Goal: Obtain resource: Download file/media

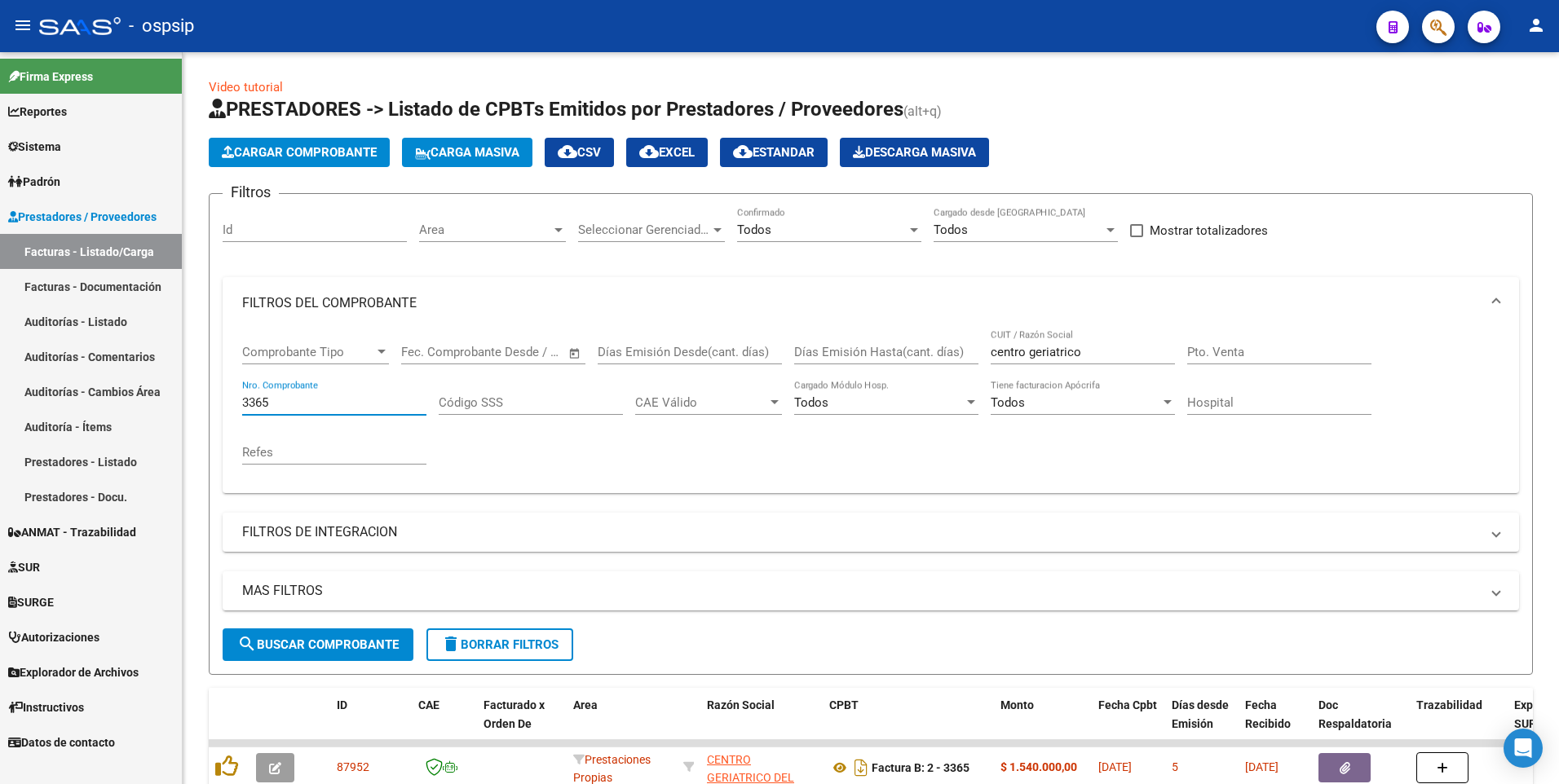
drag, startPoint x: 282, startPoint y: 403, endPoint x: 122, endPoint y: 410, distance: 160.2
click at [122, 410] on mat-sidenav-container "Firma Express Reportes Egresos Devengados Auditorías x Área Auditorías x Usuari…" at bounding box center [779, 418] width 1559 height 732
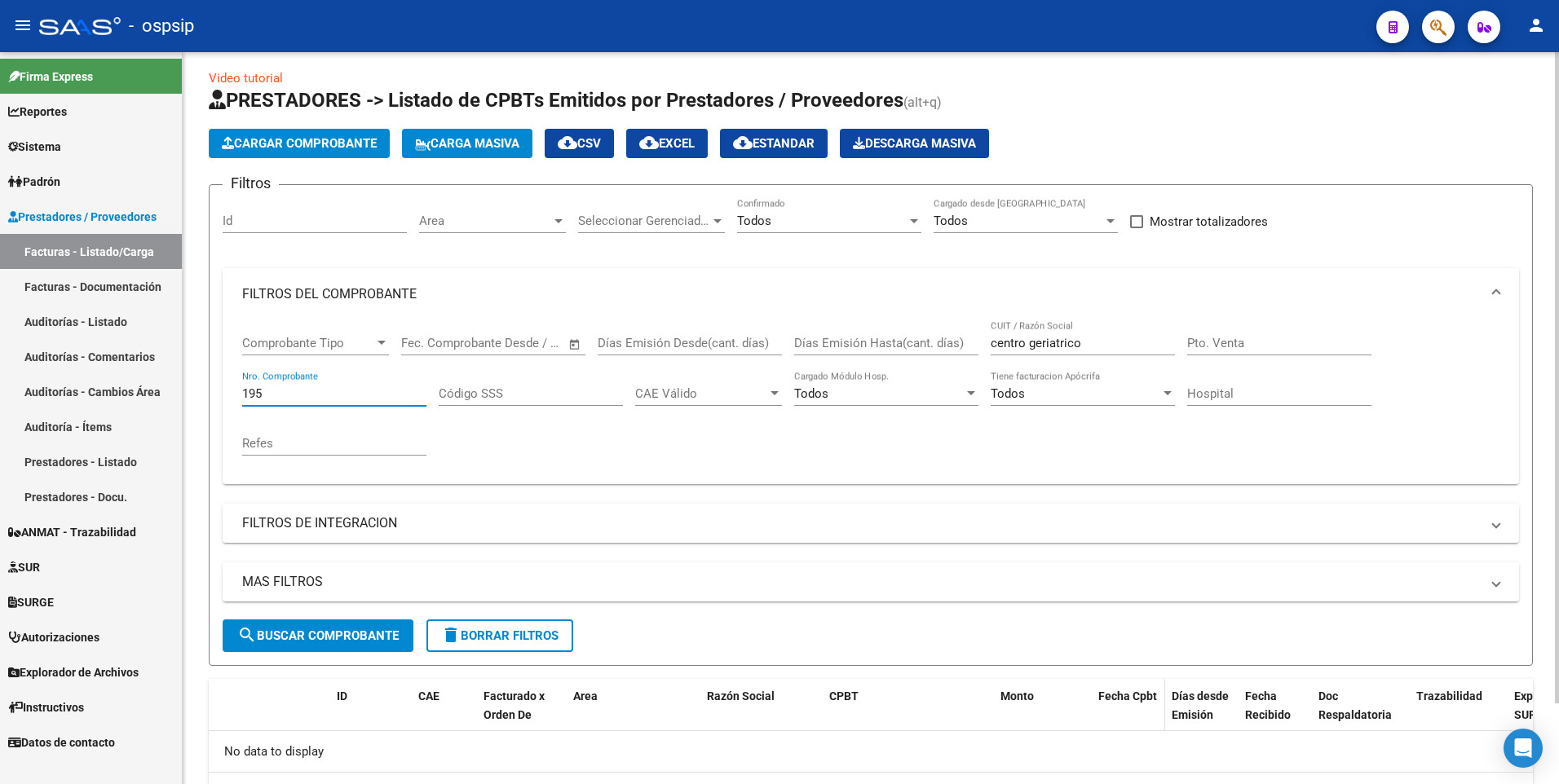
scroll to position [91, 0]
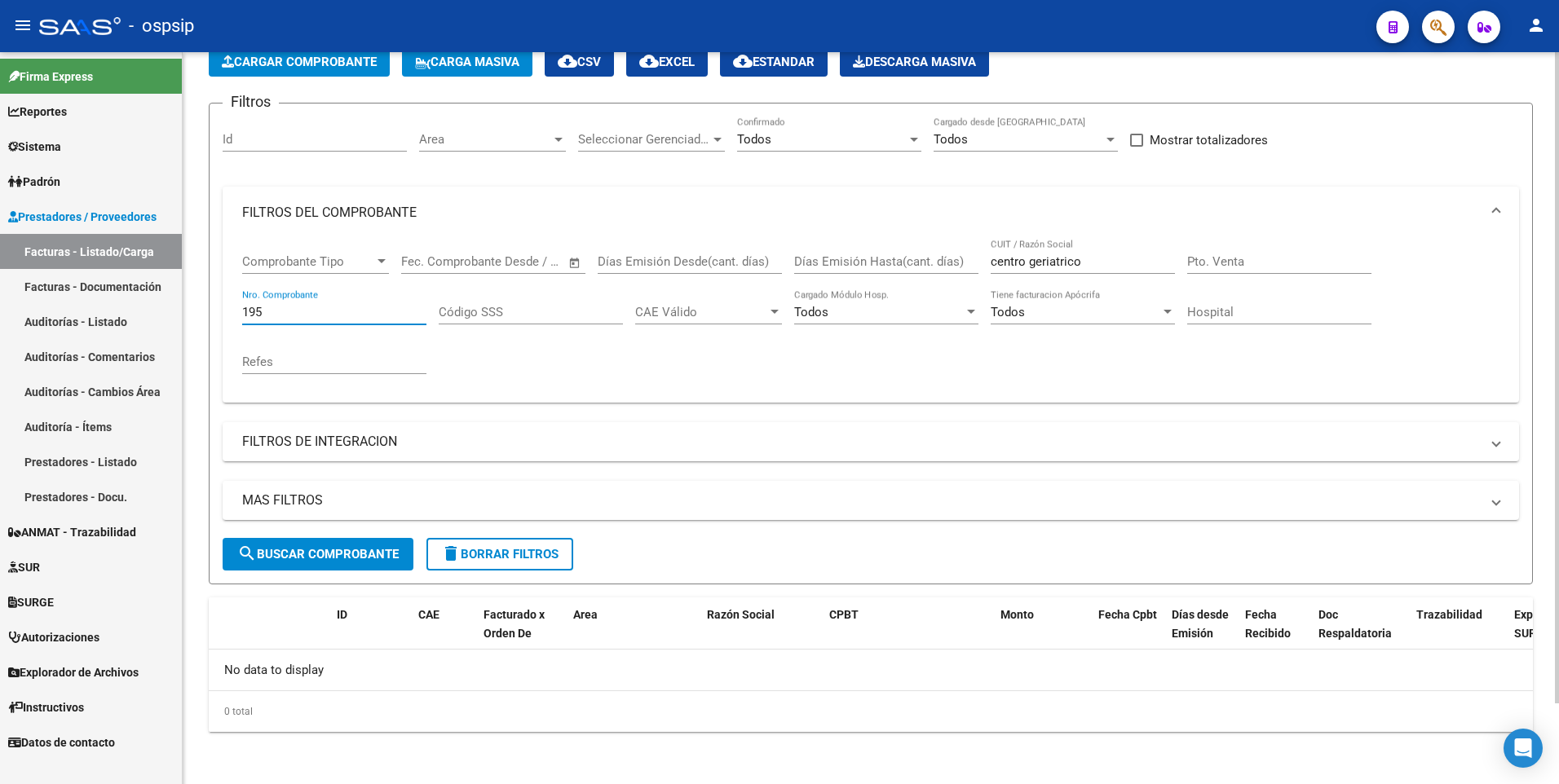
type input "195"
click at [352, 562] on button "search Buscar Comprobante" at bounding box center [318, 554] width 190 height 32
drag, startPoint x: 1100, startPoint y: 256, endPoint x: 917, endPoint y: 251, distance: 183.1
click at [923, 249] on div "Comprobante Tipo Comprobante Tipo Start date – End date Fec. Comprobante Desde …" at bounding box center [870, 314] width 1257 height 151
drag, startPoint x: 307, startPoint y: 574, endPoint x: 302, endPoint y: 561, distance: 13.9
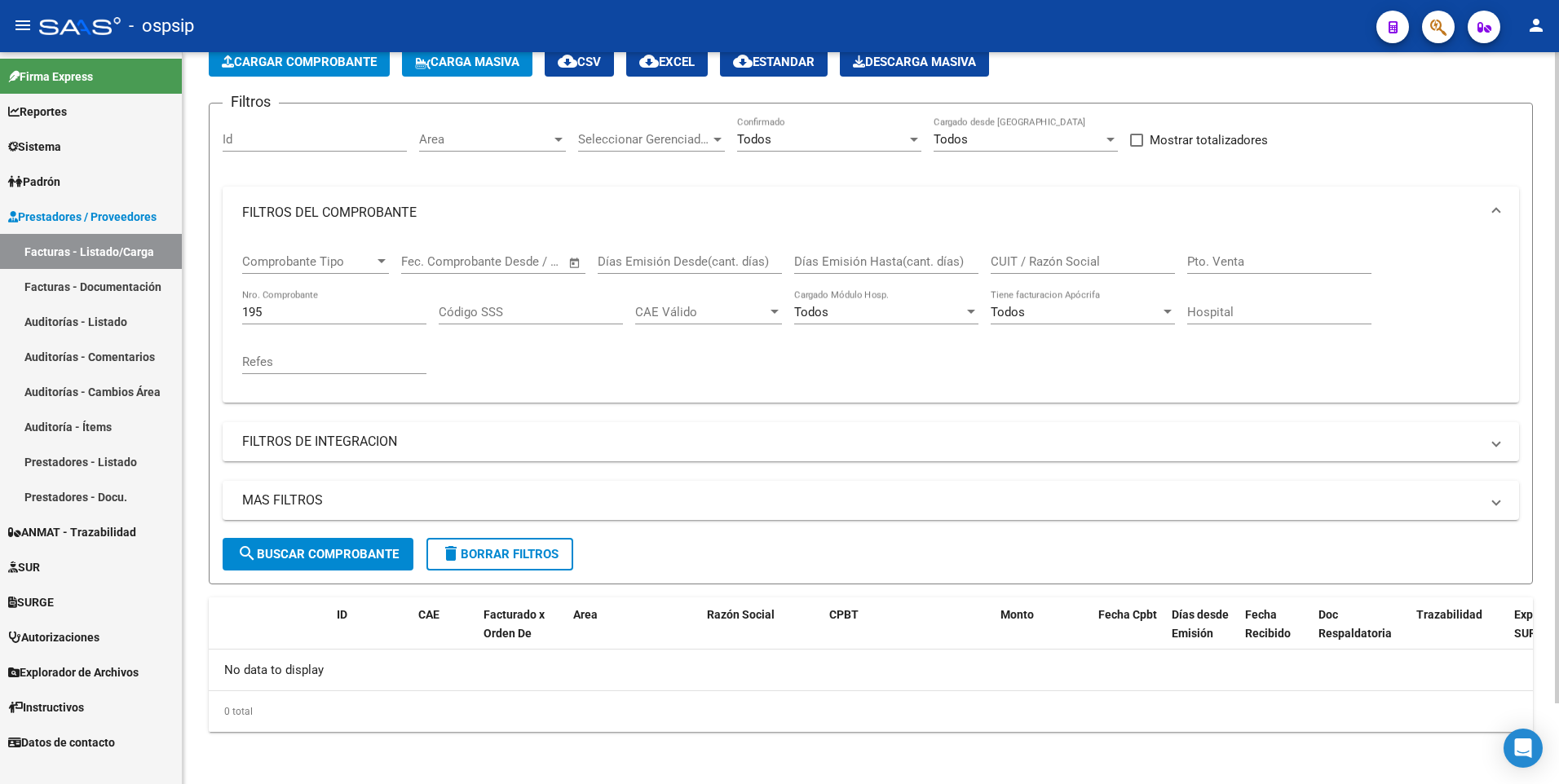
click at [302, 574] on form "Filtros Id Area Area Seleccionar Gerenciador Seleccionar Gerenciador Todos Conf…" at bounding box center [870, 343] width 1324 height 482
click at [302, 559] on span "search Buscar Comprobante" at bounding box center [318, 553] width 161 height 15
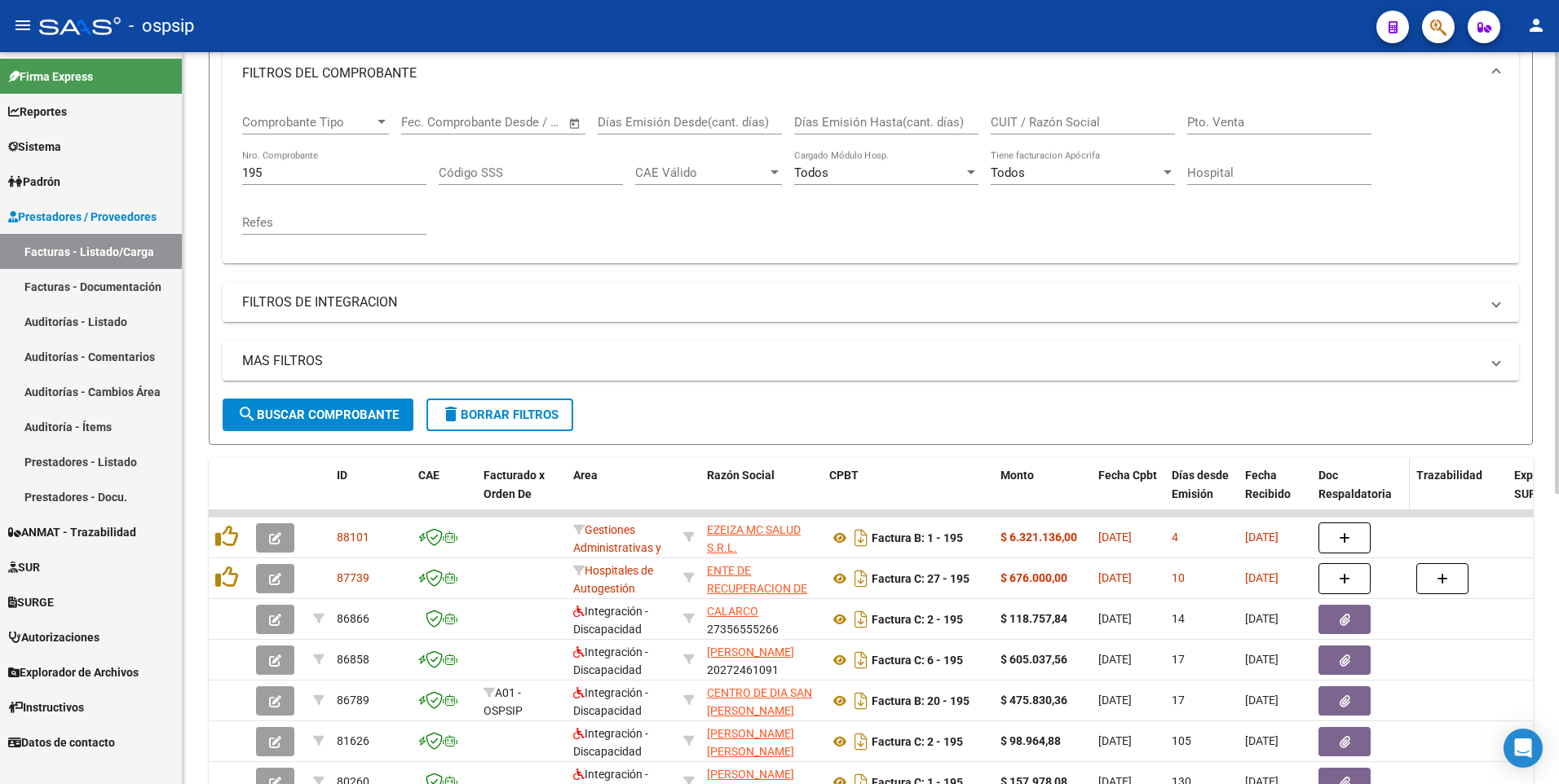
scroll to position [254, 0]
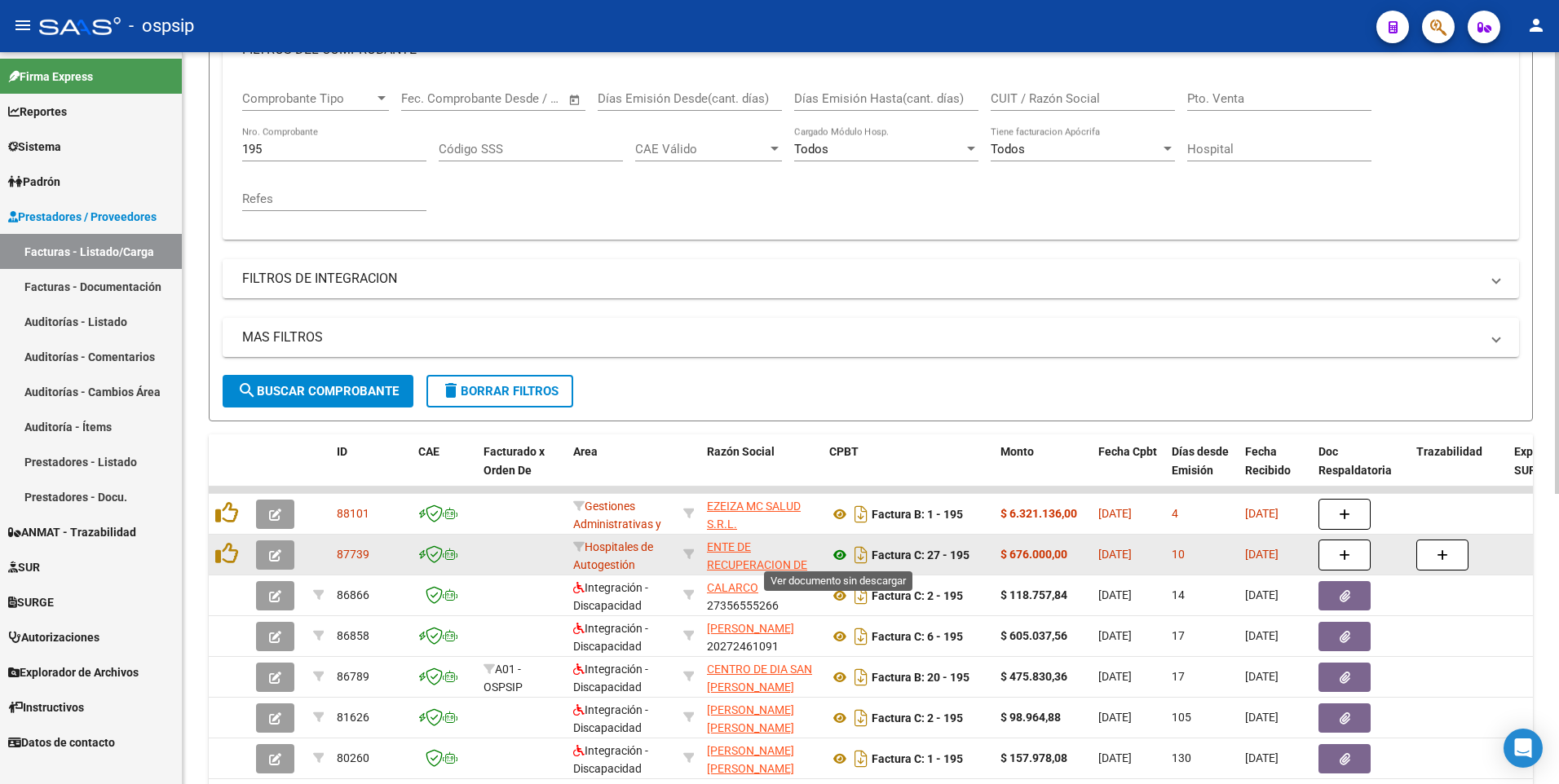
click at [835, 556] on icon at bounding box center [840, 555] width 21 height 20
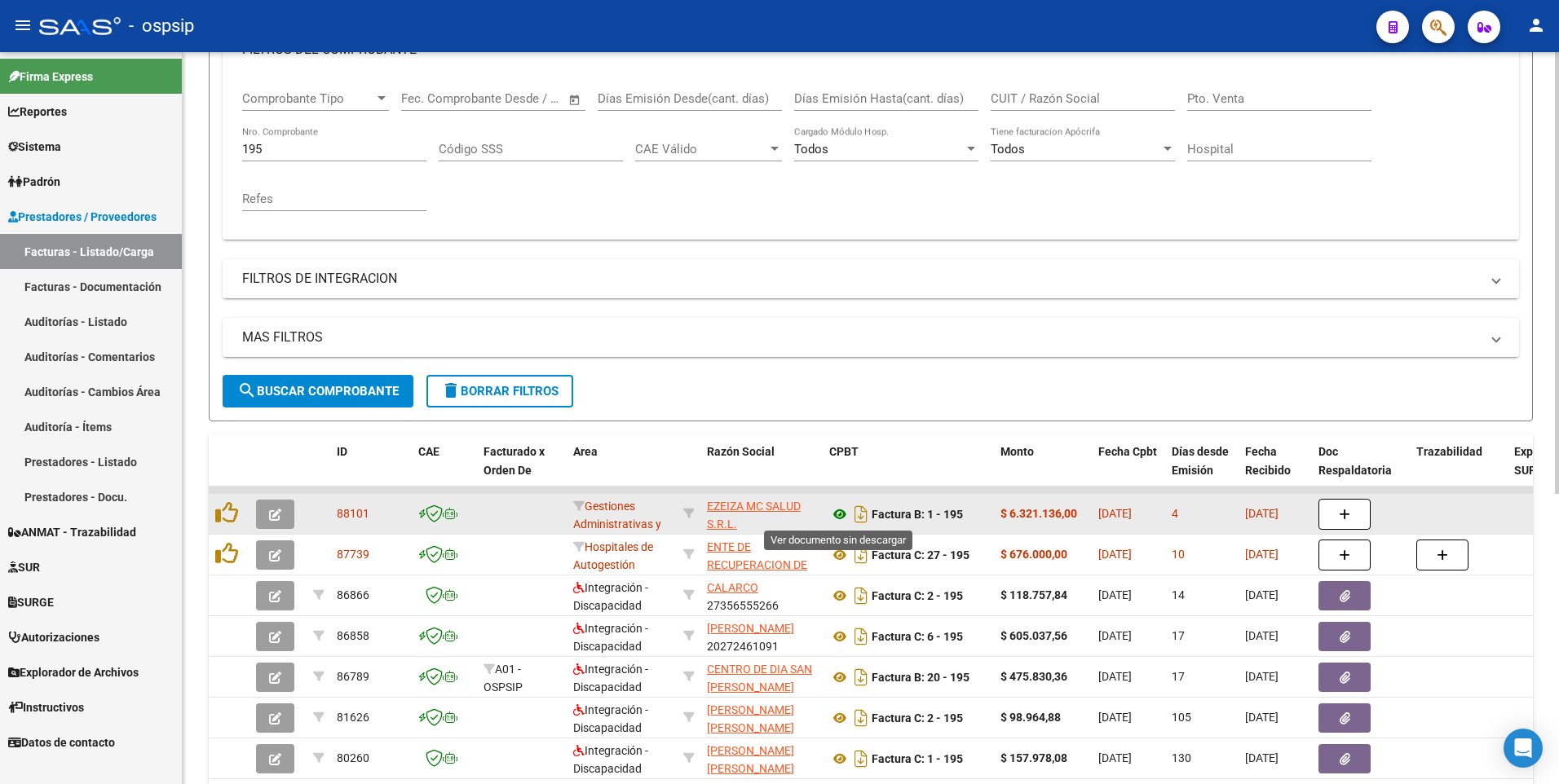
click at [835, 512] on icon at bounding box center [840, 514] width 21 height 20
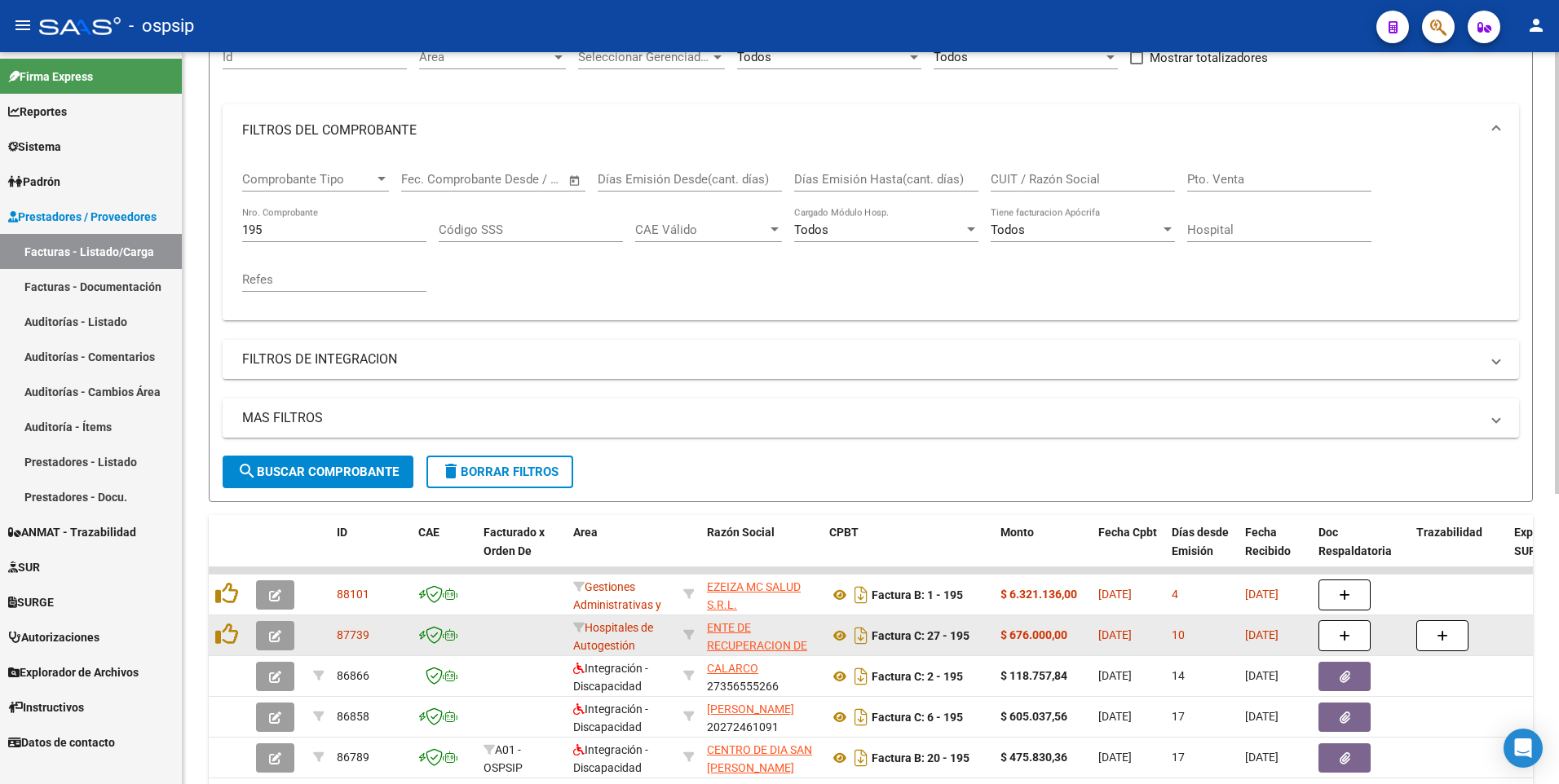
scroll to position [172, 0]
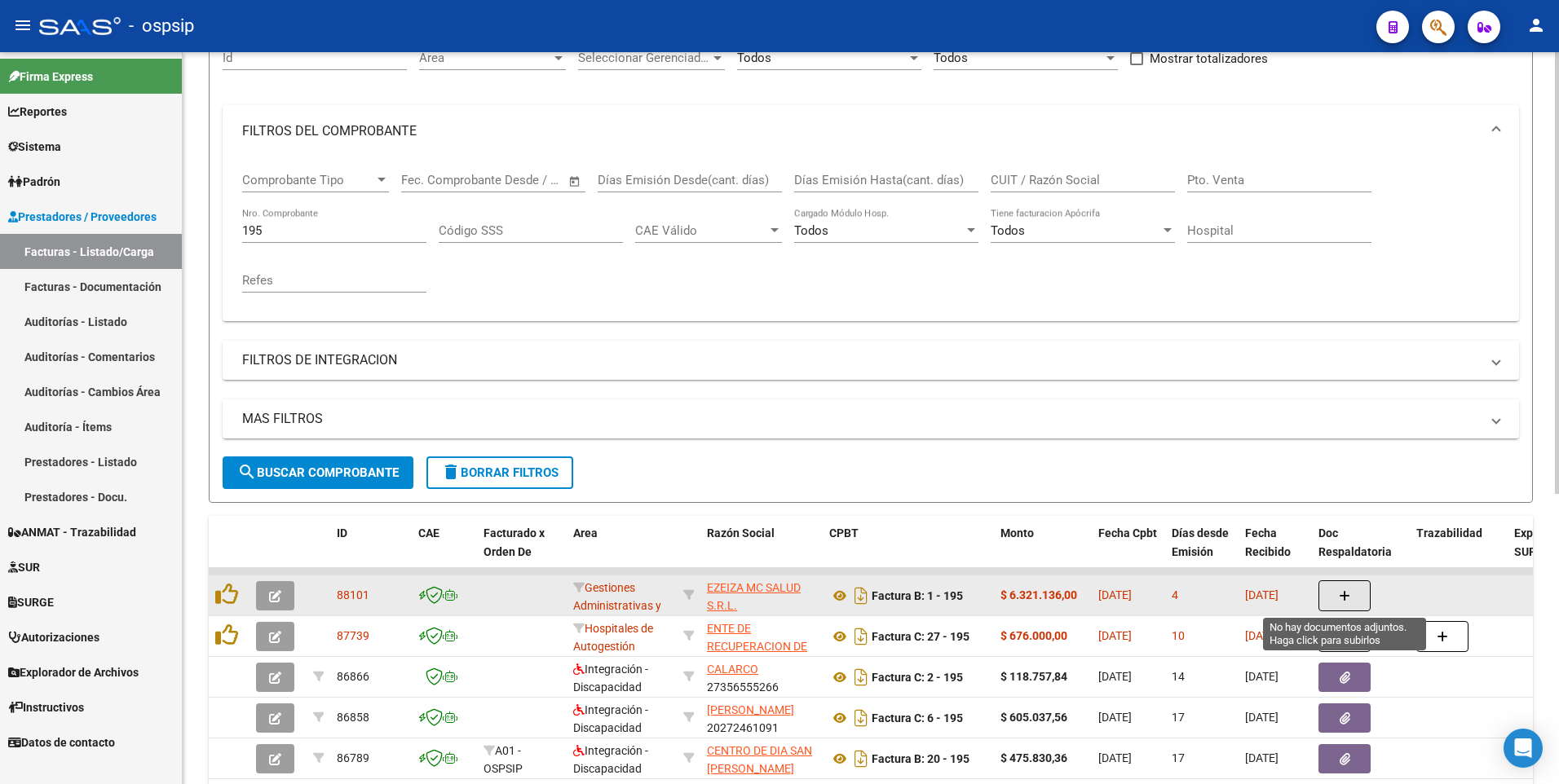
click at [1349, 588] on span "button" at bounding box center [1344, 595] width 11 height 15
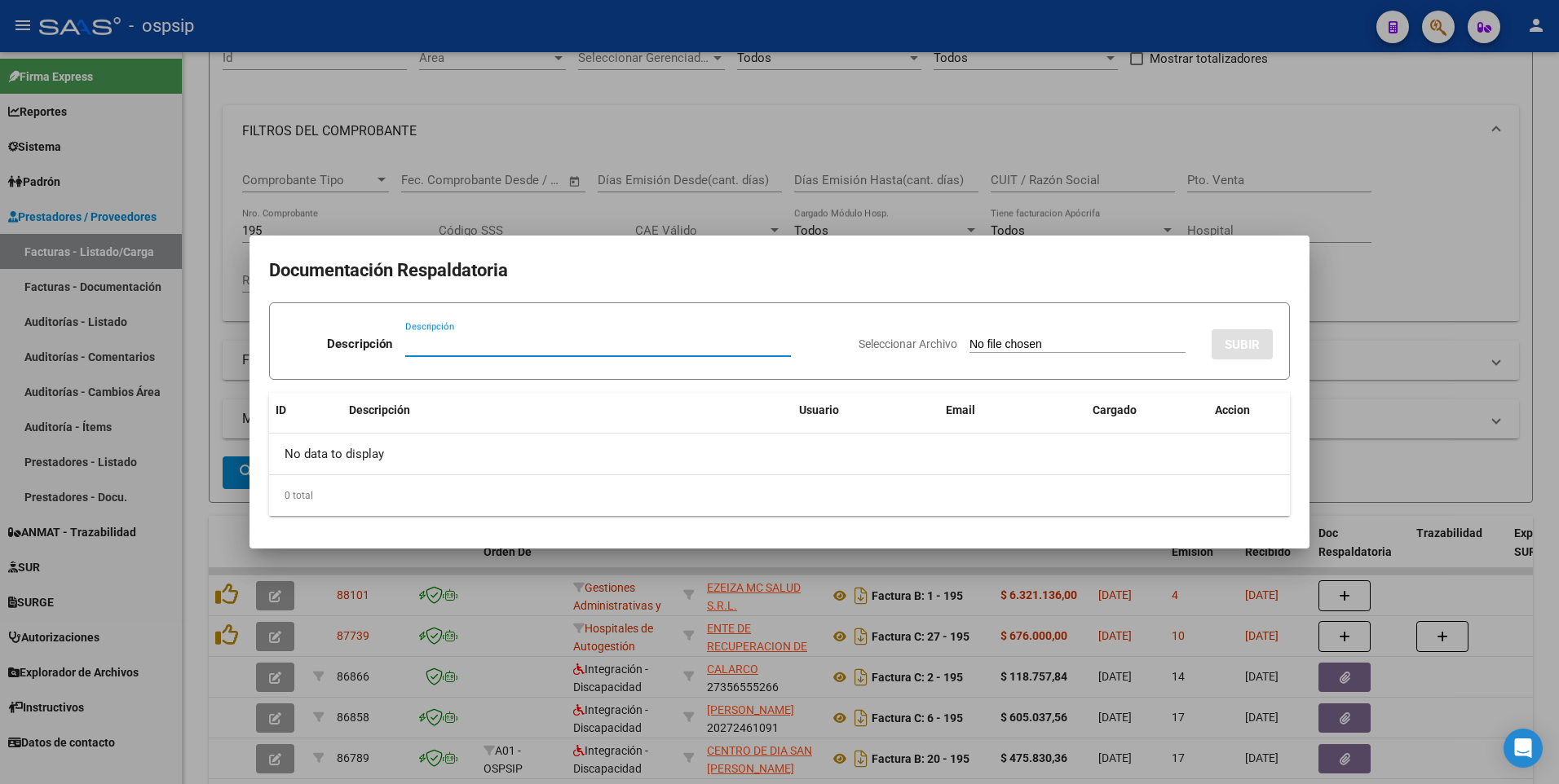
click at [1281, 150] on div at bounding box center [779, 392] width 1559 height 784
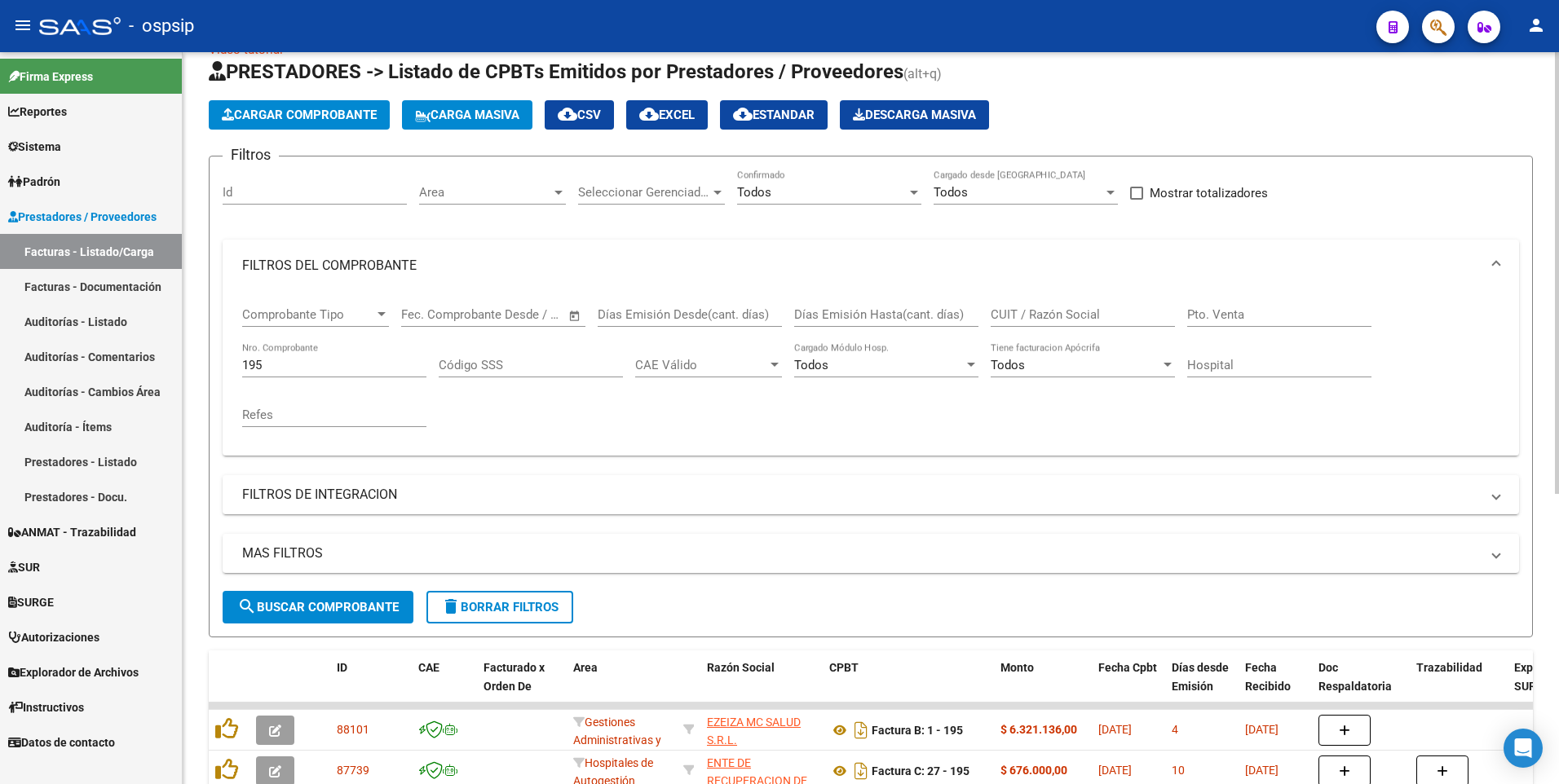
scroll to position [0, 0]
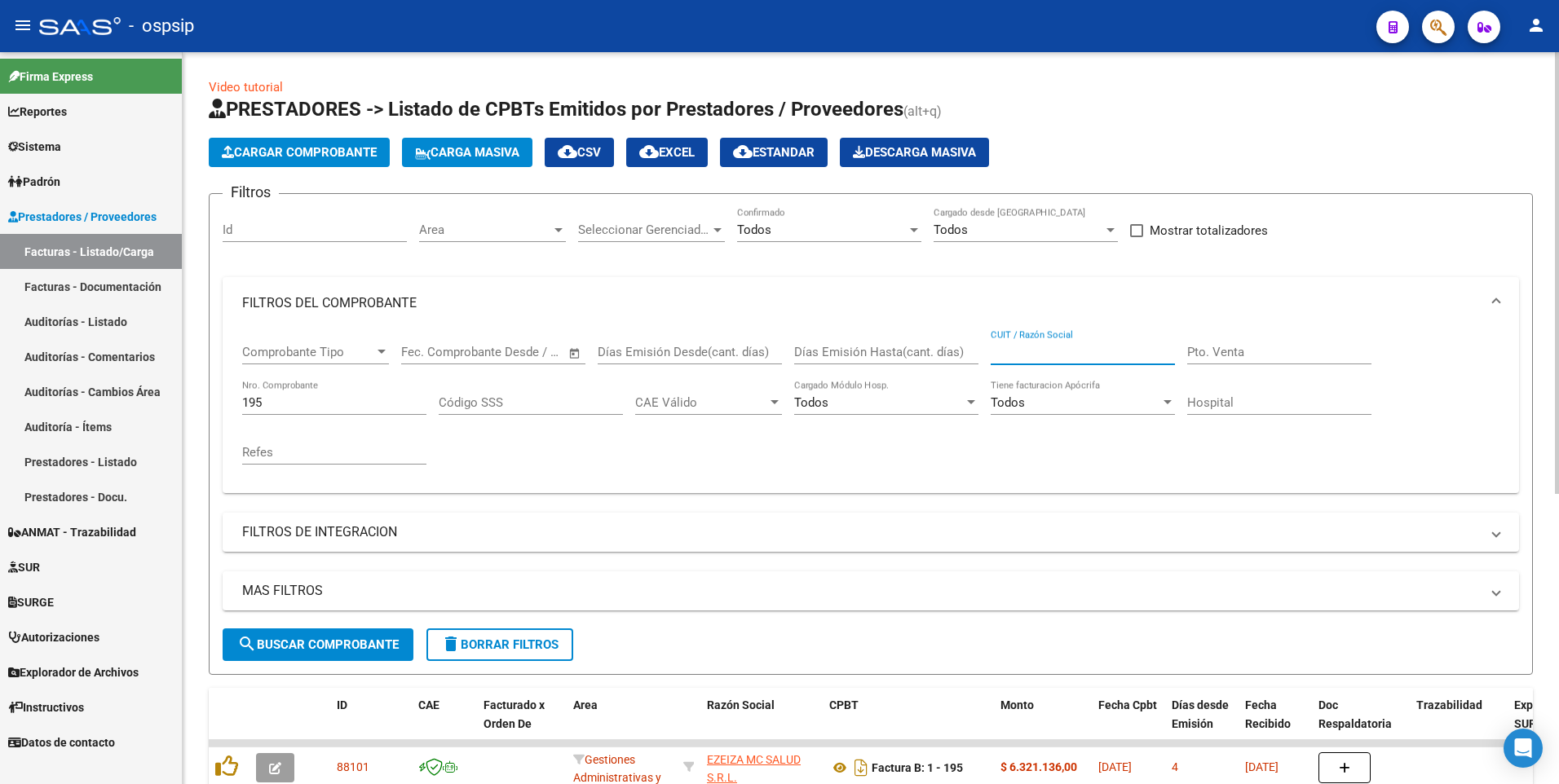
click at [1046, 349] on input "CUIT / Razón Social" at bounding box center [1083, 352] width 185 height 15
drag, startPoint x: 273, startPoint y: 404, endPoint x: 113, endPoint y: 395, distance: 160.3
click at [113, 395] on mat-sidenav-container "Firma Express Reportes Egresos Devengados Auditorías x Área Auditorías x Usuari…" at bounding box center [779, 418] width 1559 height 732
click at [1017, 348] on input "CUIT / Razón Social" at bounding box center [1083, 352] width 185 height 15
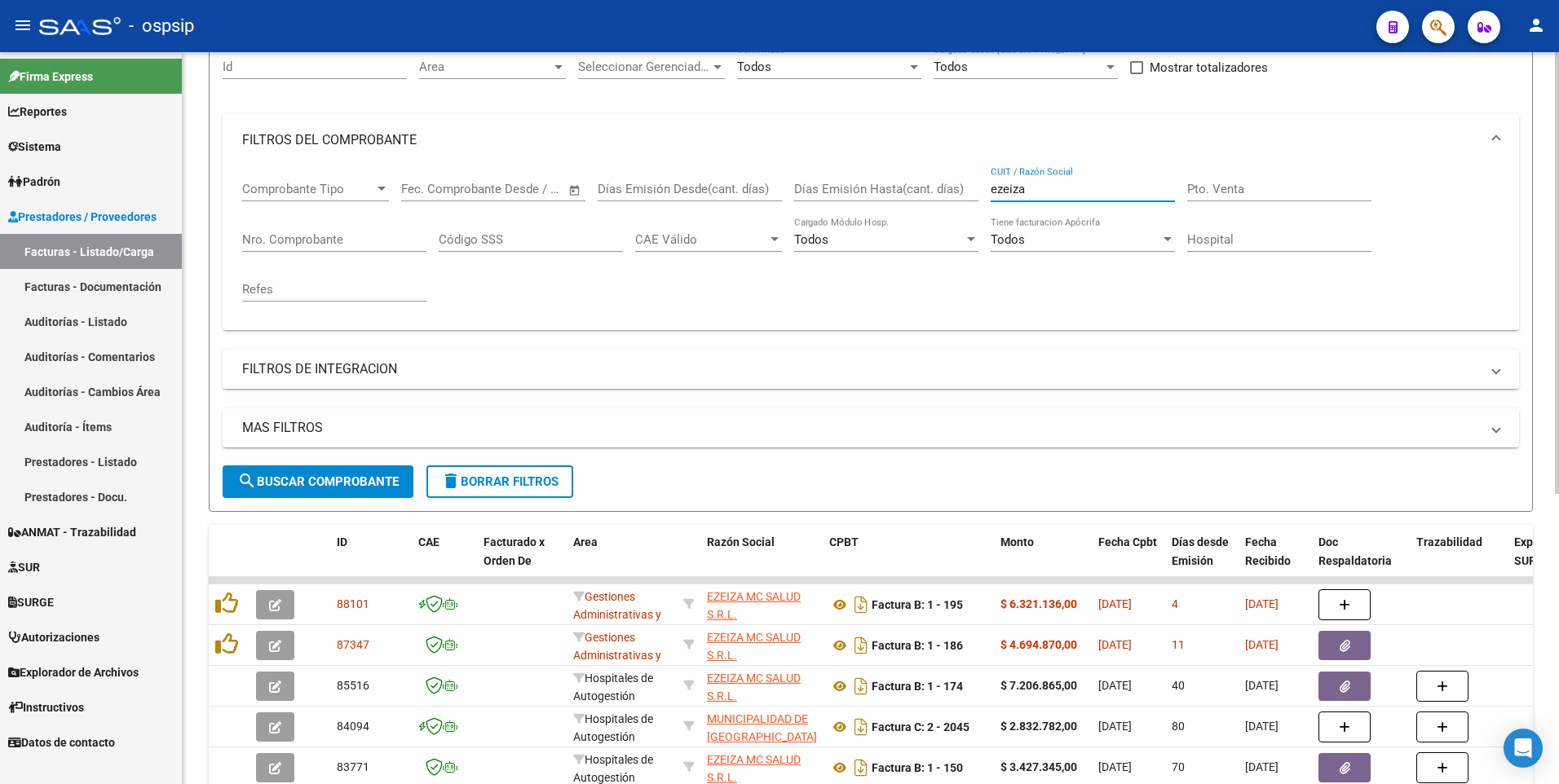
scroll to position [244, 0]
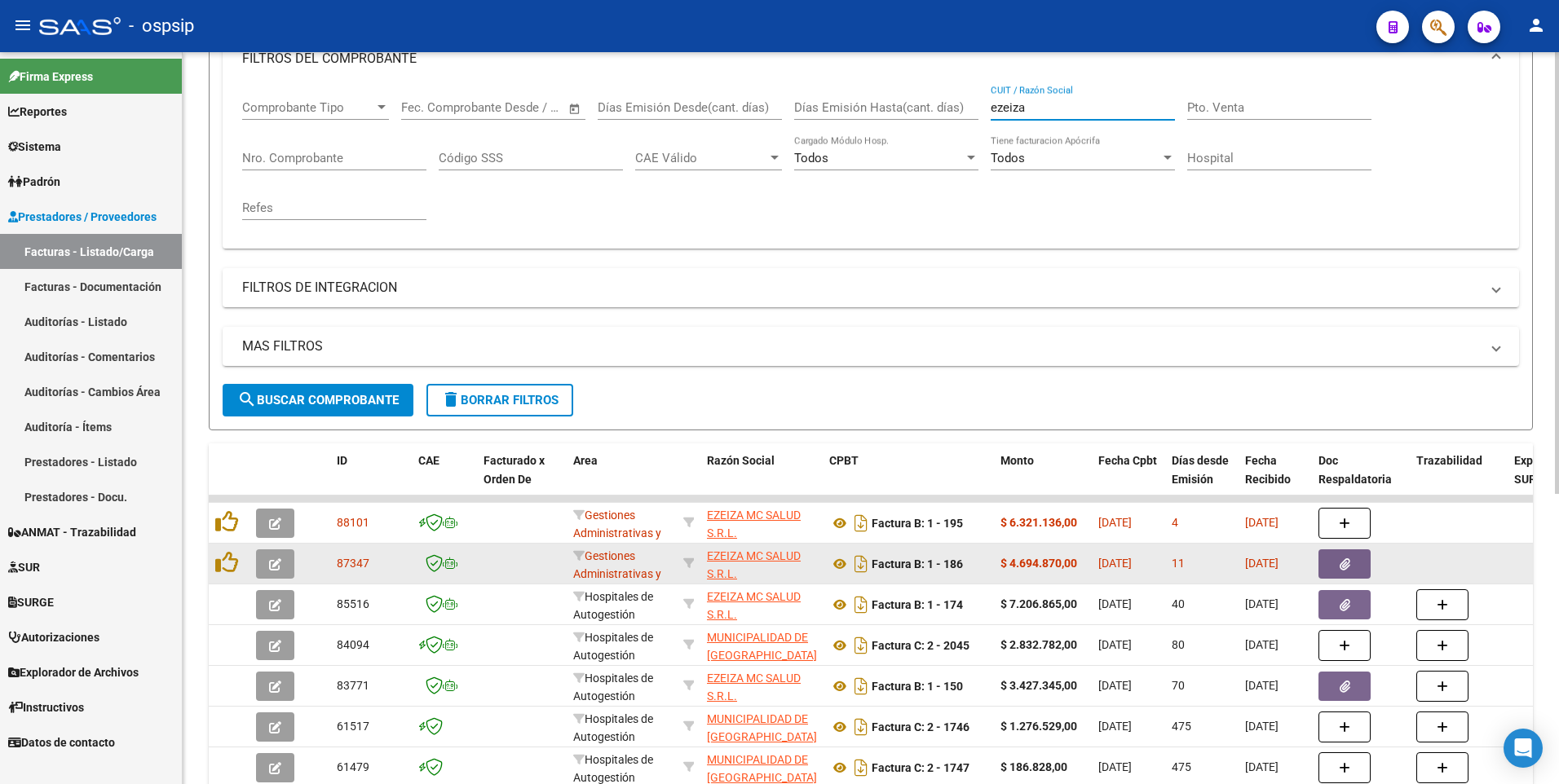
type input "ezeiza"
click at [1333, 569] on button "button" at bounding box center [1344, 564] width 52 height 29
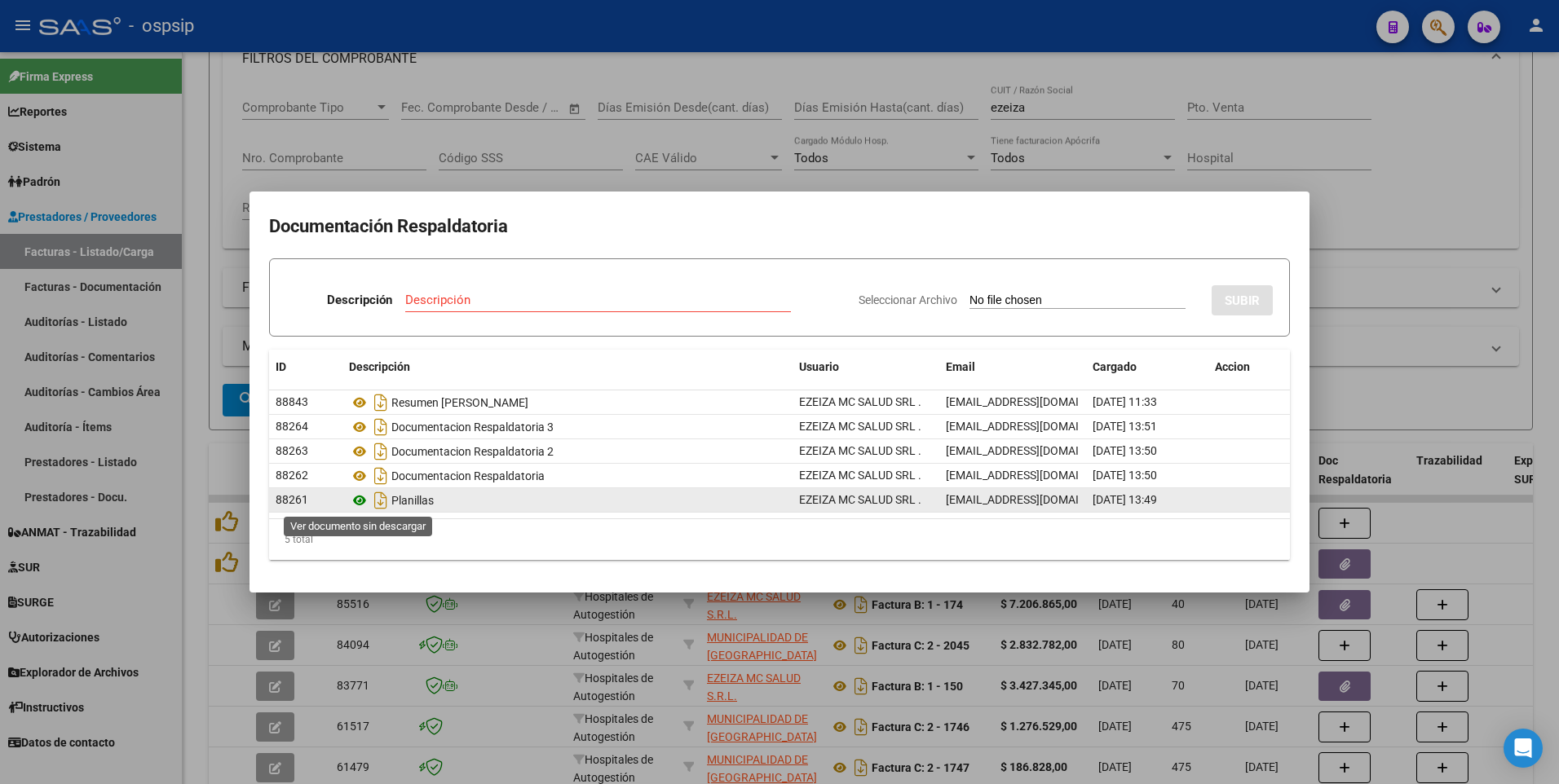
click at [356, 495] on icon at bounding box center [360, 500] width 21 height 20
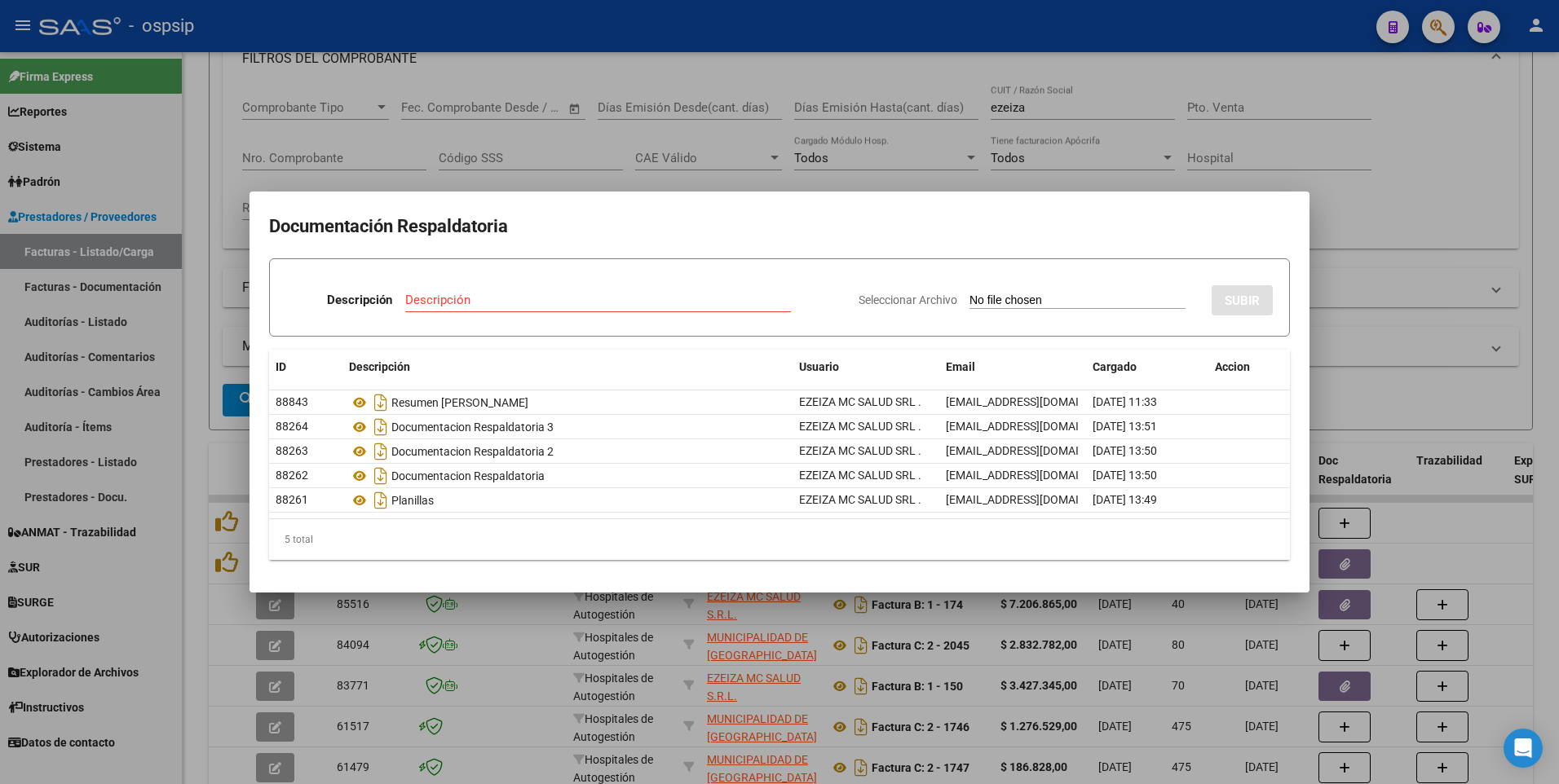
click at [956, 185] on div at bounding box center [779, 392] width 1559 height 784
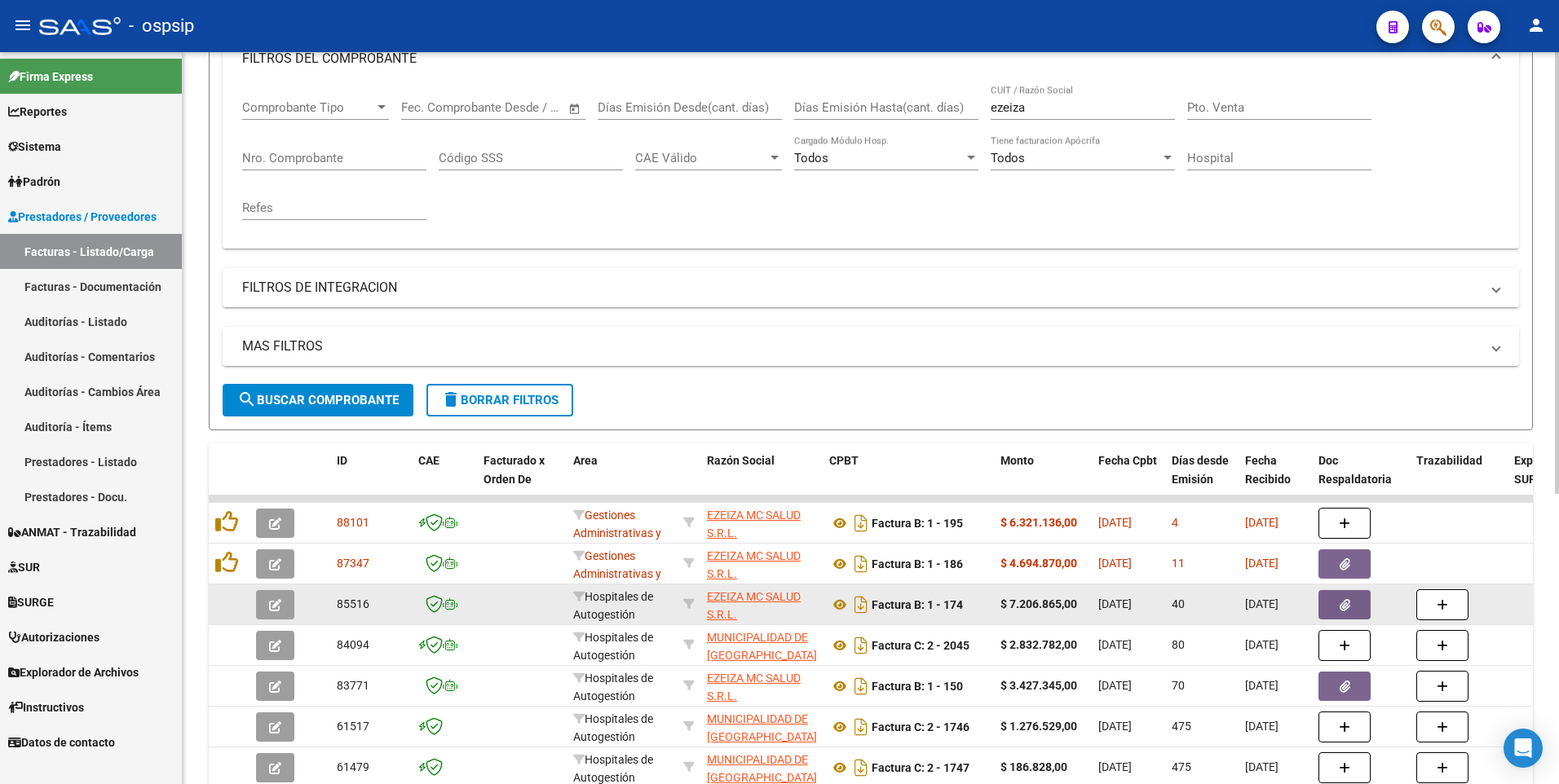
click at [1338, 605] on button "button" at bounding box center [1344, 605] width 52 height 29
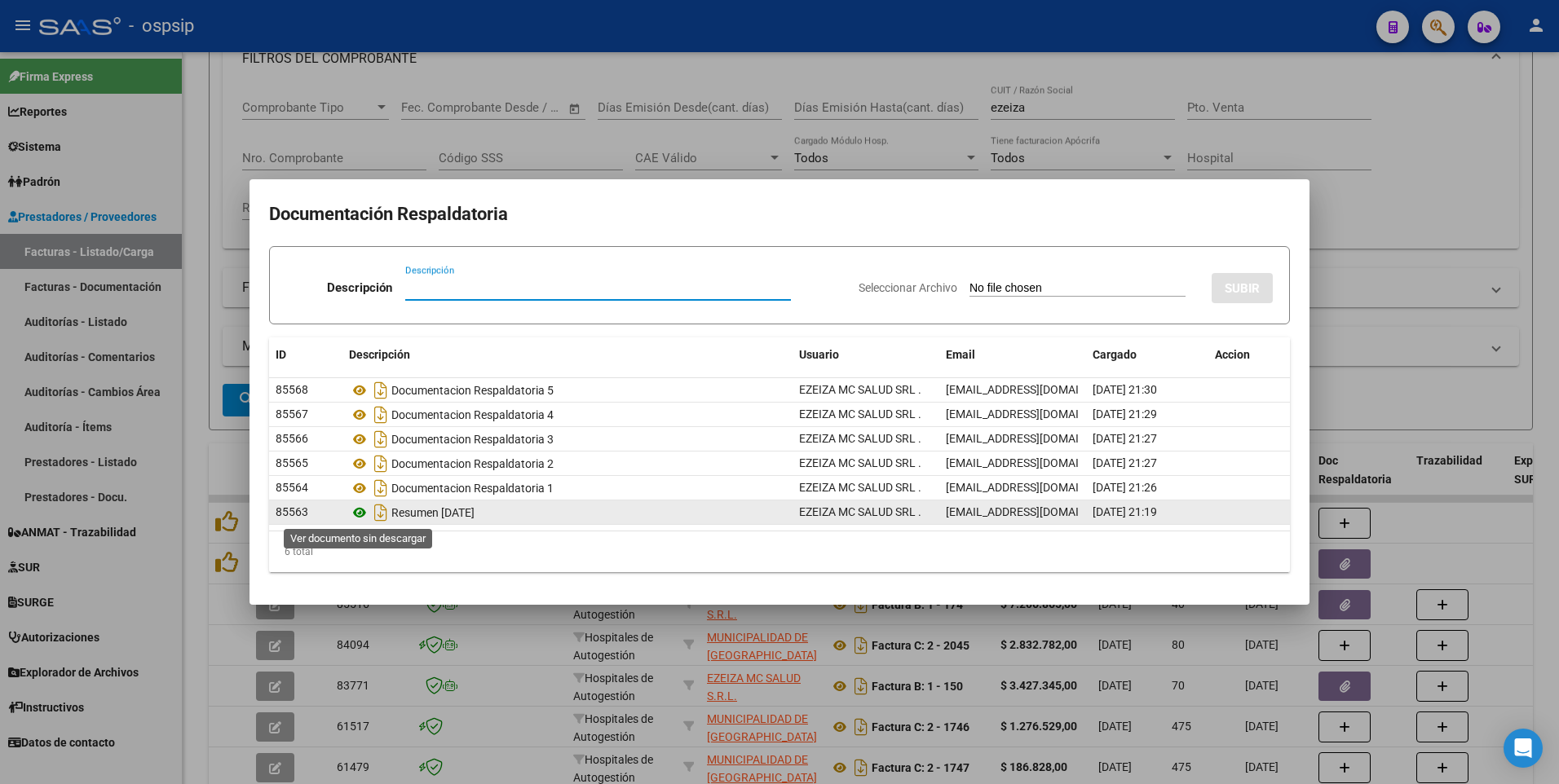
click at [361, 511] on icon at bounding box center [360, 512] width 21 height 20
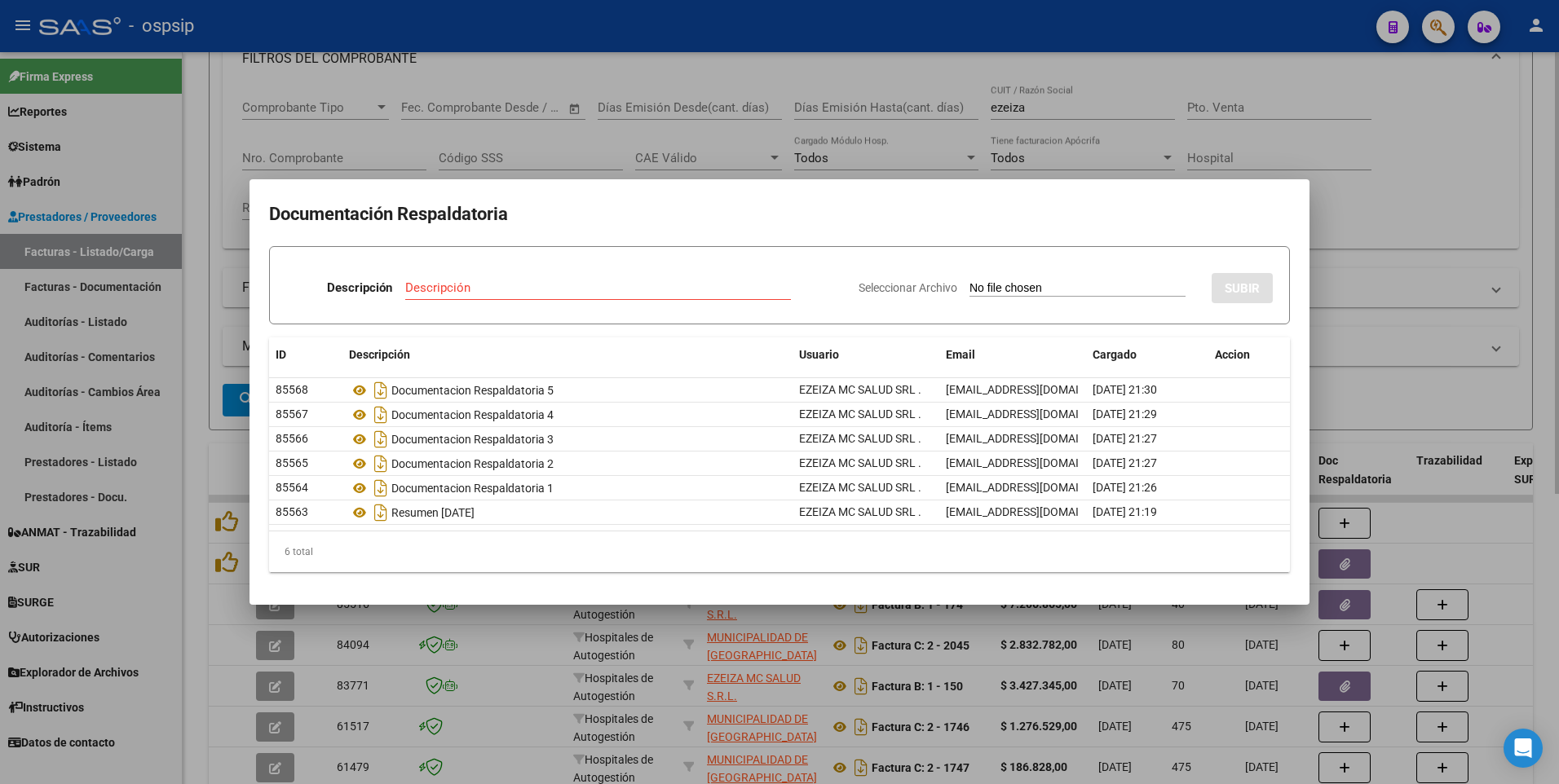
click at [1399, 336] on div at bounding box center [779, 392] width 1559 height 784
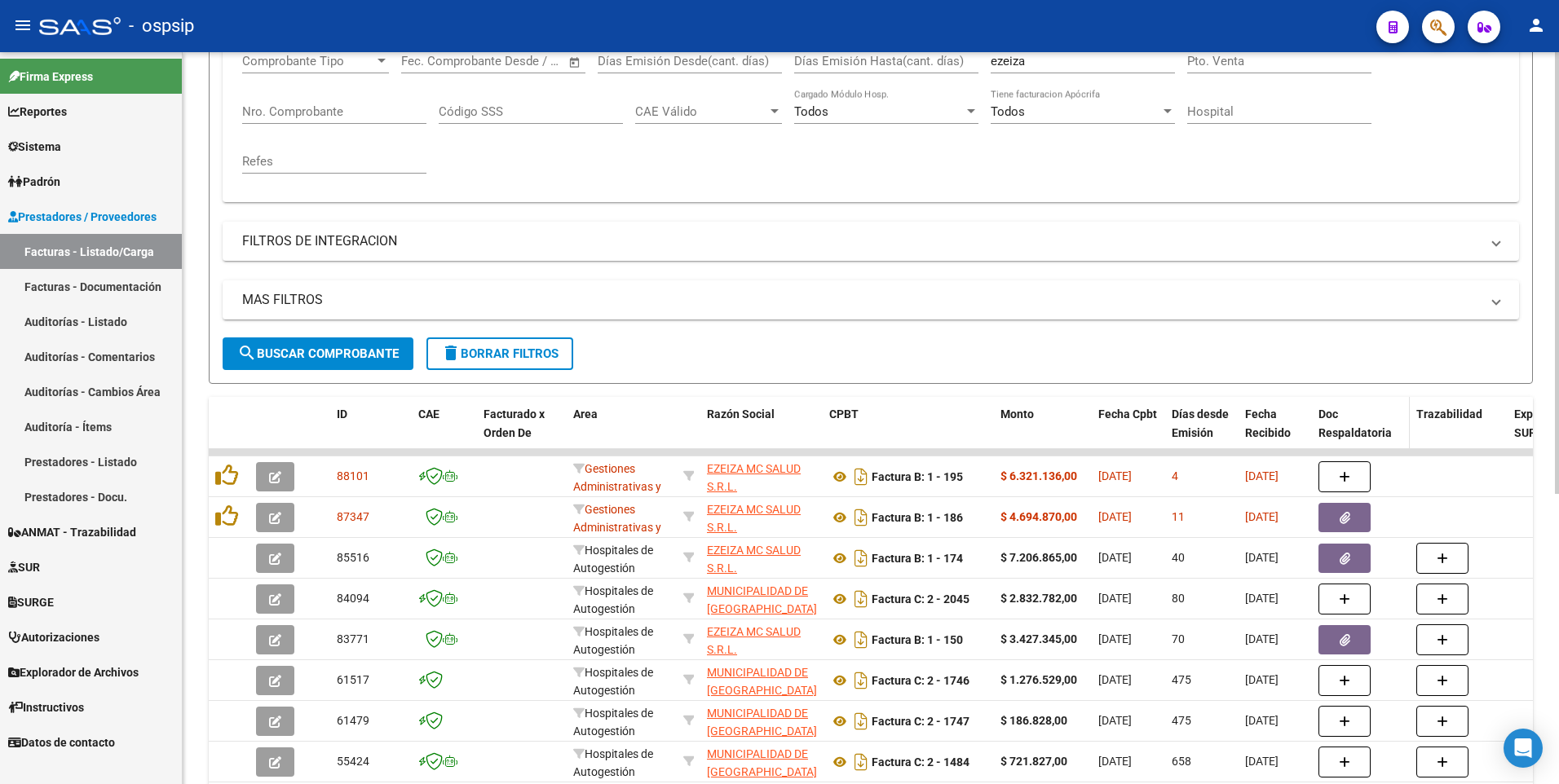
scroll to position [326, 0]
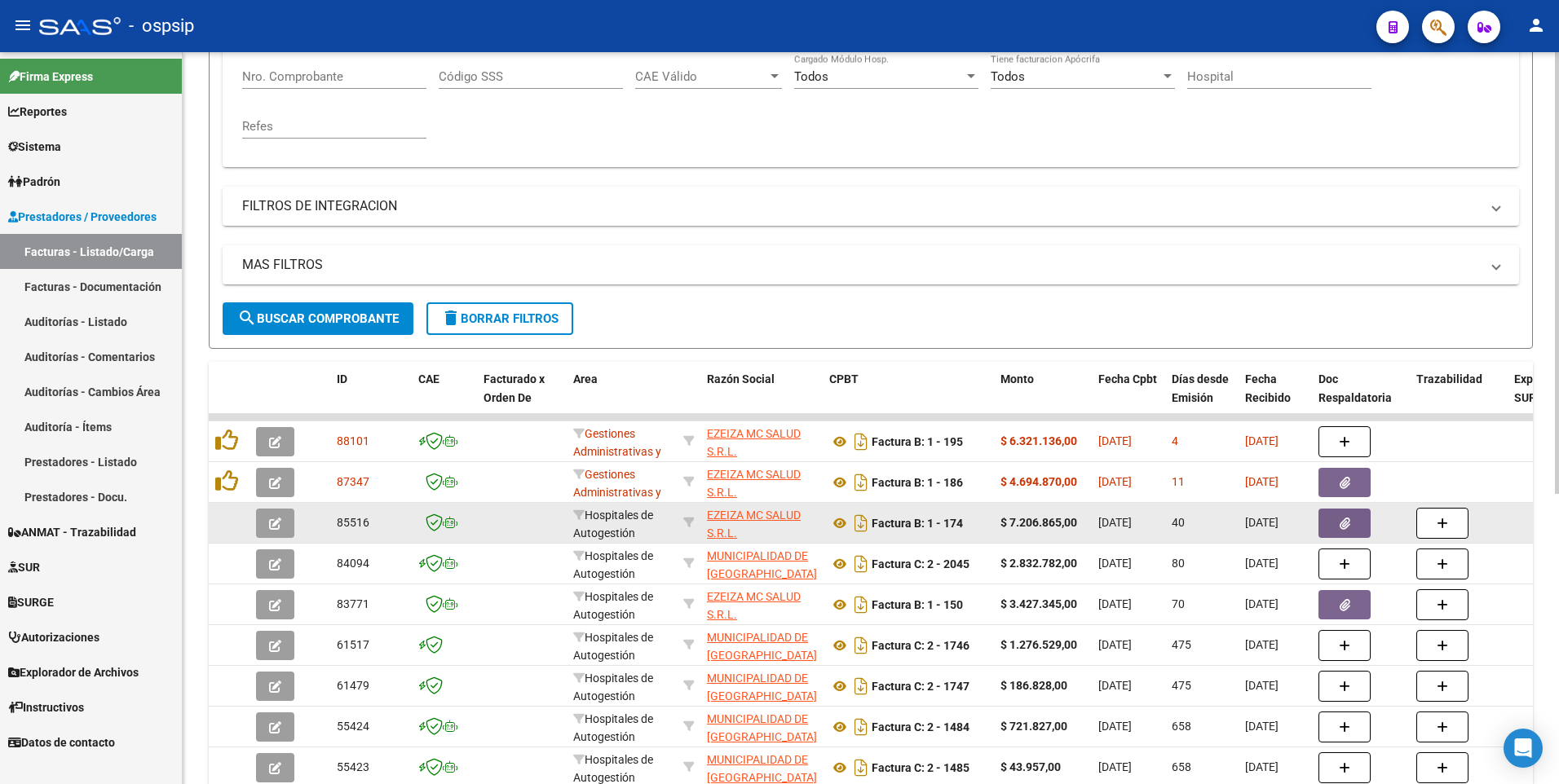
click at [1361, 520] on button "button" at bounding box center [1344, 524] width 52 height 29
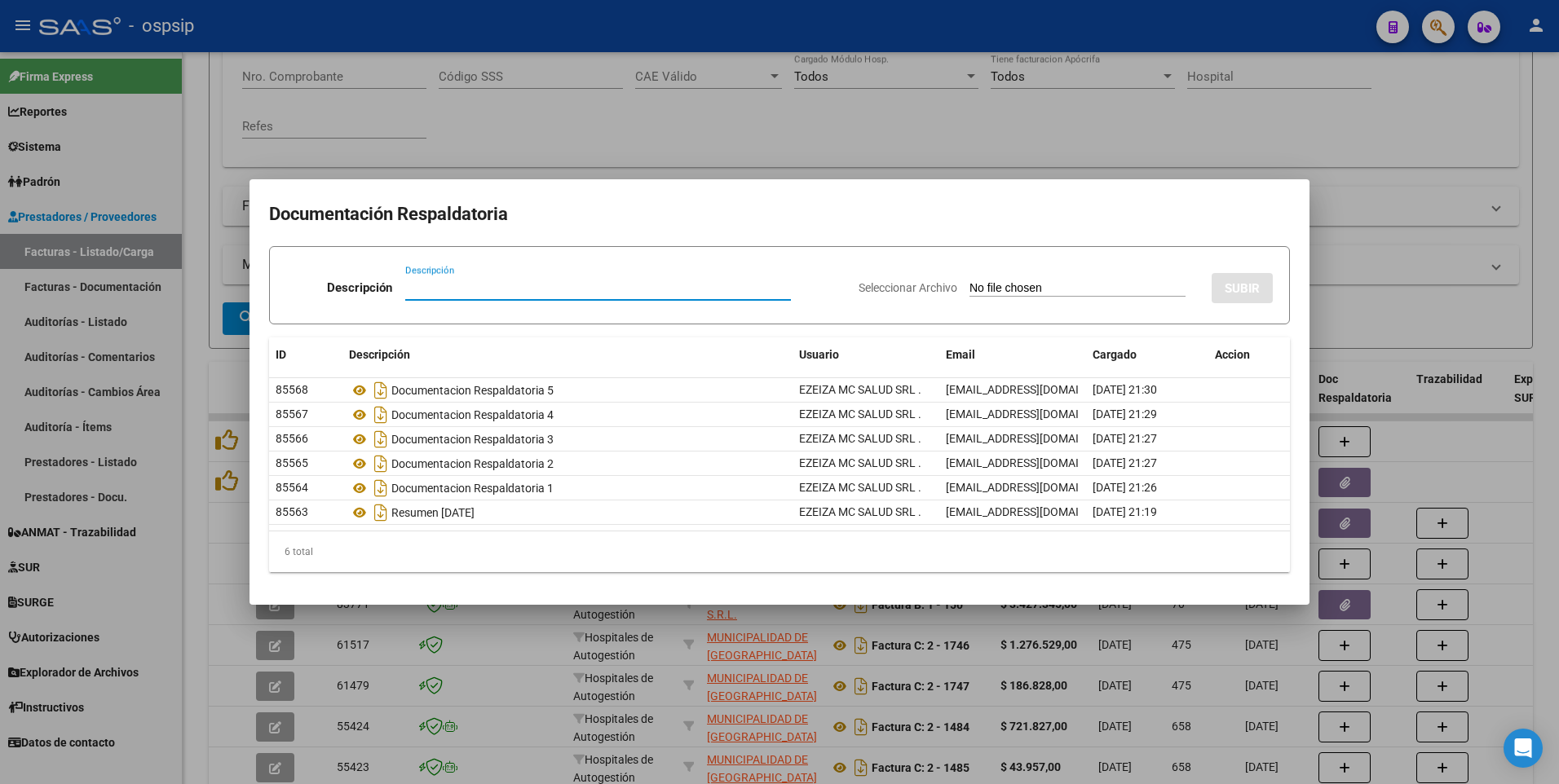
click at [544, 102] on div at bounding box center [779, 392] width 1559 height 784
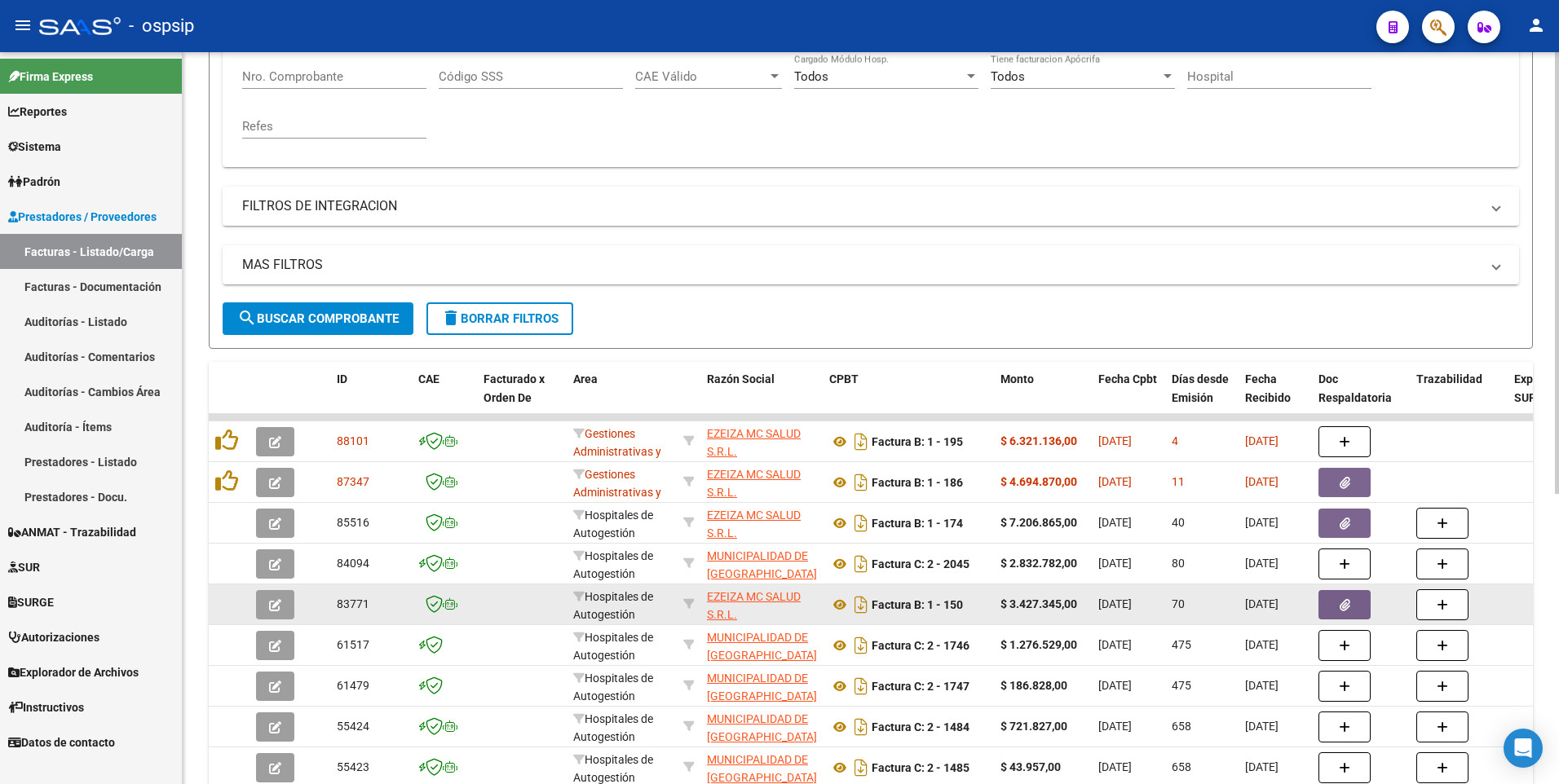
scroll to position [407, 0]
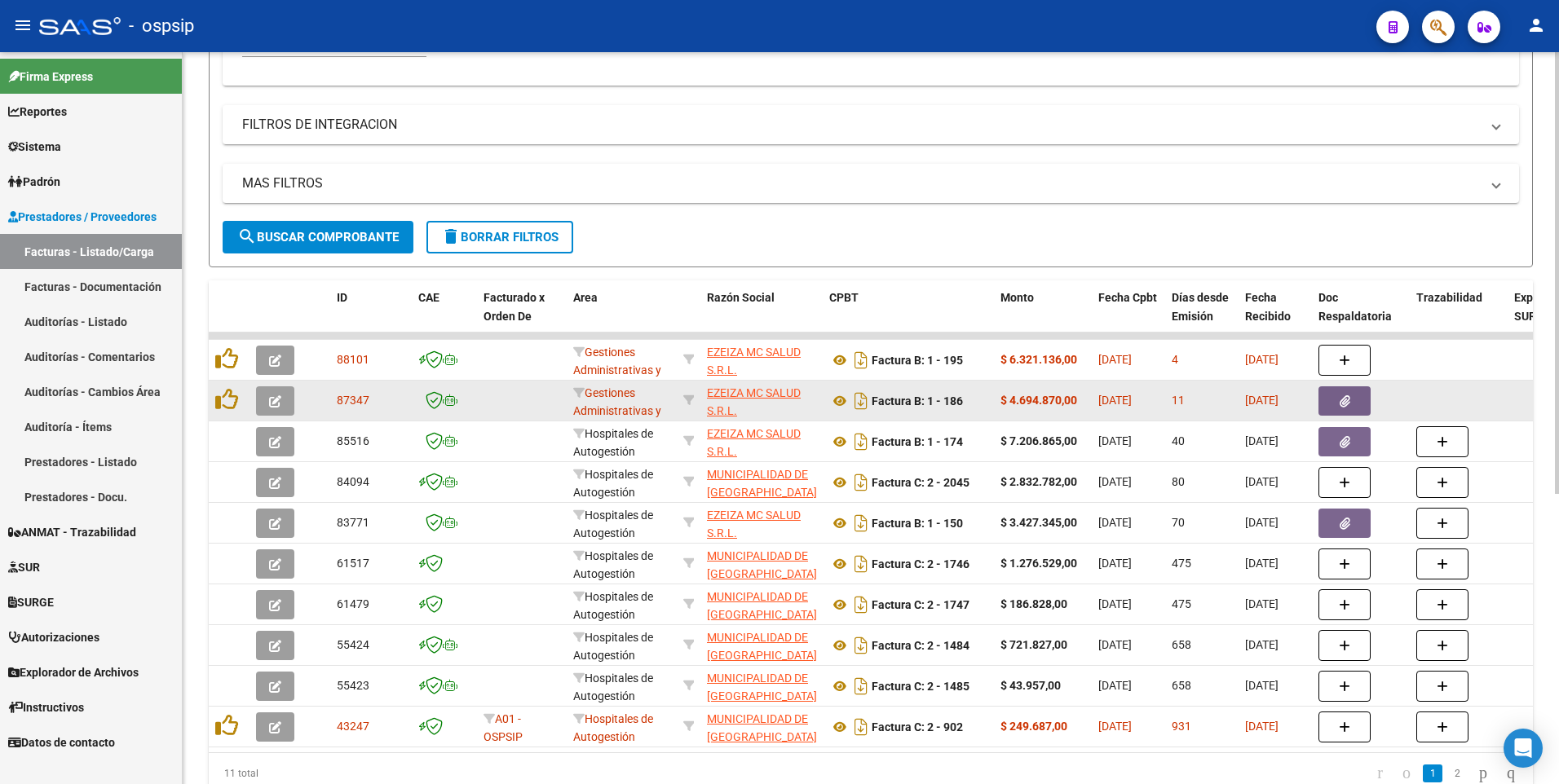
click at [1340, 405] on icon "button" at bounding box center [1345, 401] width 10 height 12
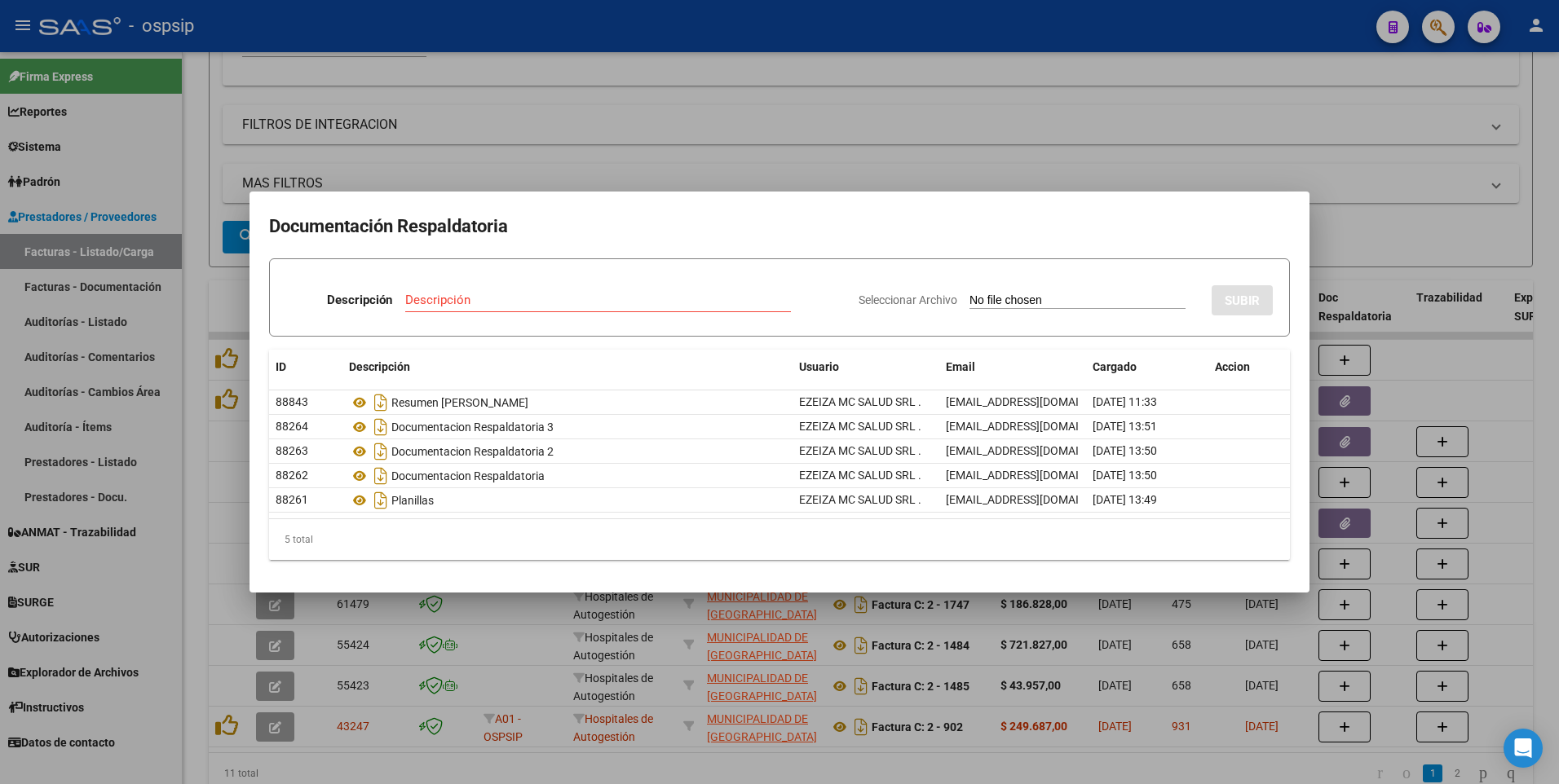
click at [677, 173] on div at bounding box center [779, 392] width 1559 height 784
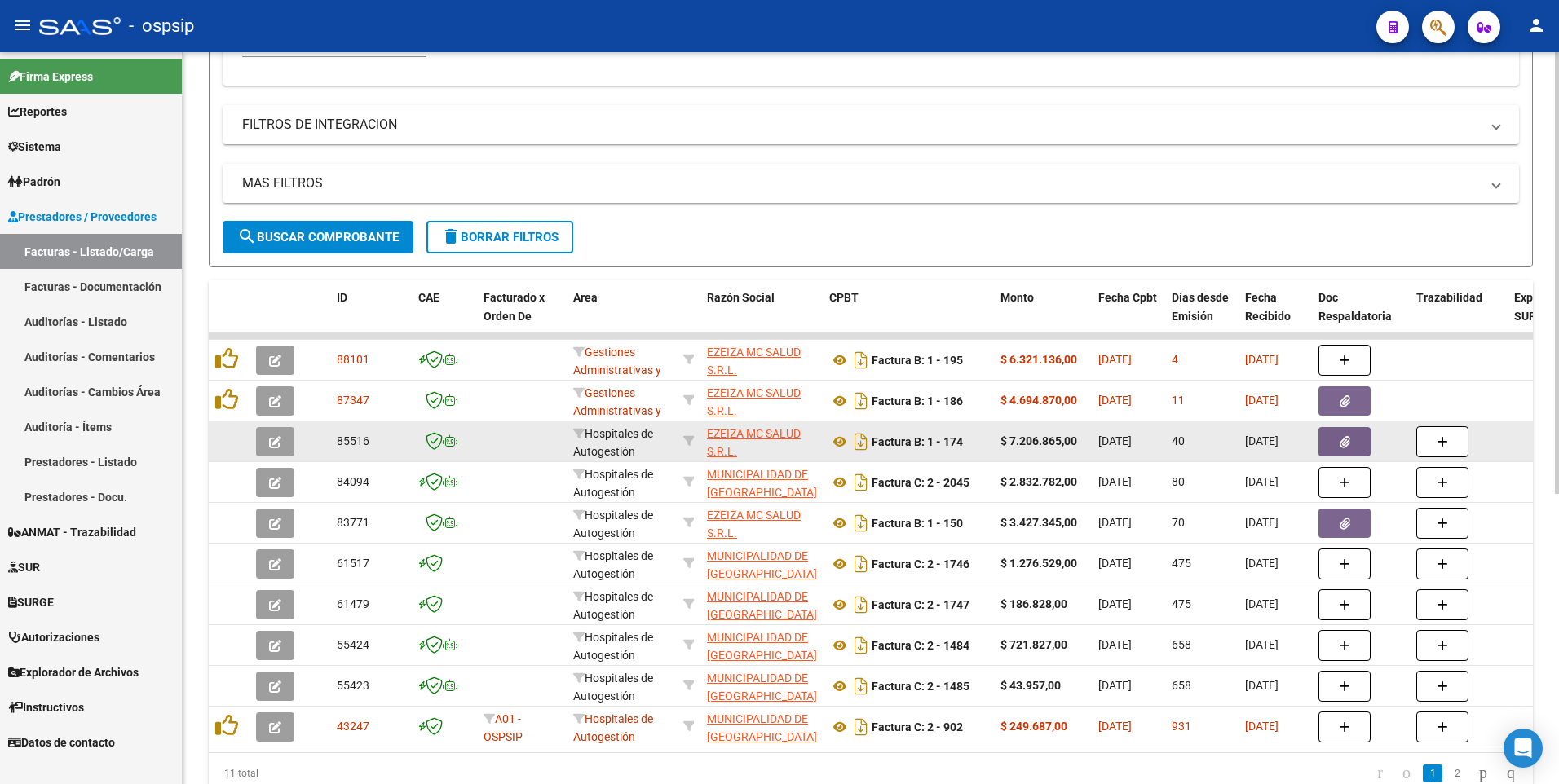
click at [1358, 438] on button "button" at bounding box center [1344, 442] width 52 height 29
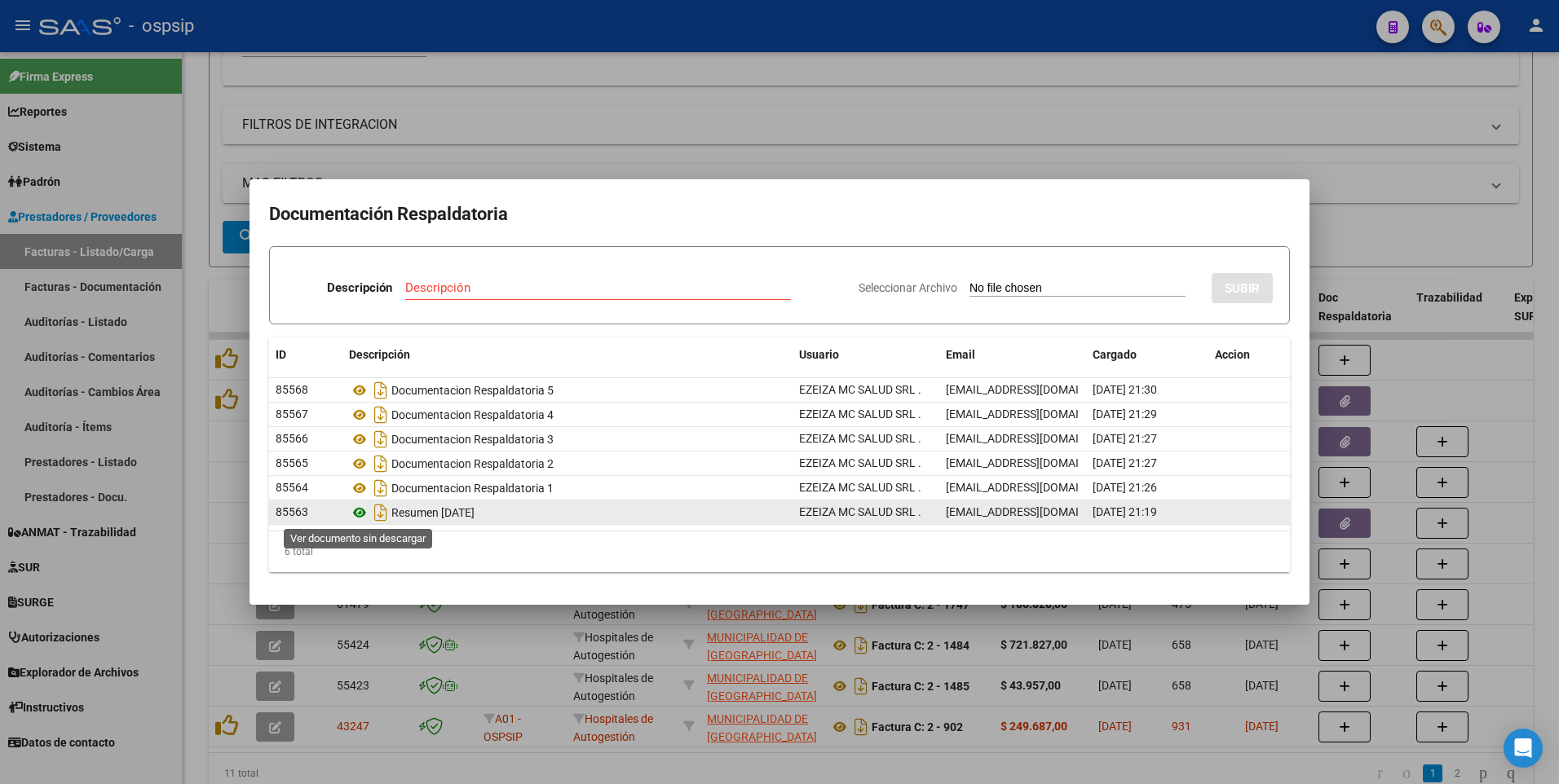
click at [355, 515] on icon at bounding box center [360, 512] width 21 height 20
